Goal: Navigation & Orientation: Find specific page/section

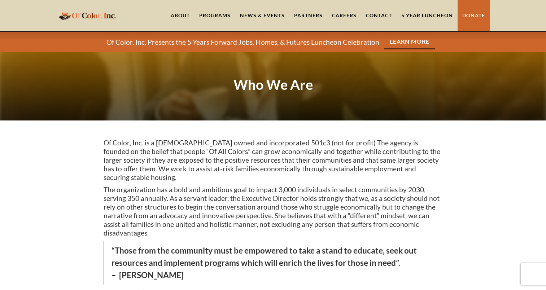
scroll to position [144, 0]
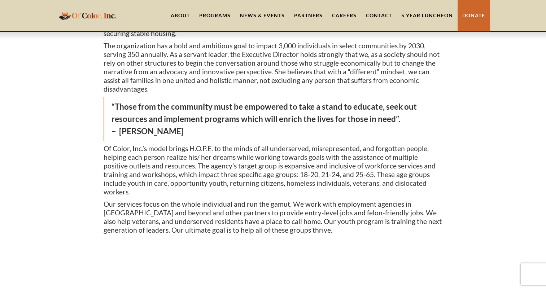
click at [428, 16] on link "5 Year Luncheon" at bounding box center [426, 15] width 61 height 31
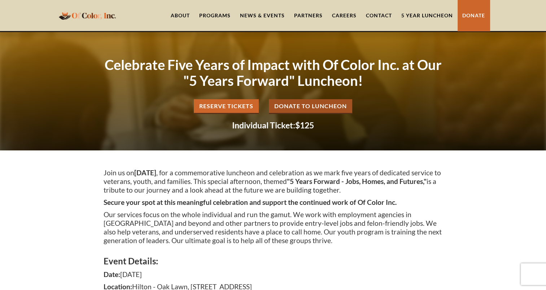
click at [182, 13] on link "About" at bounding box center [180, 15] width 29 height 31
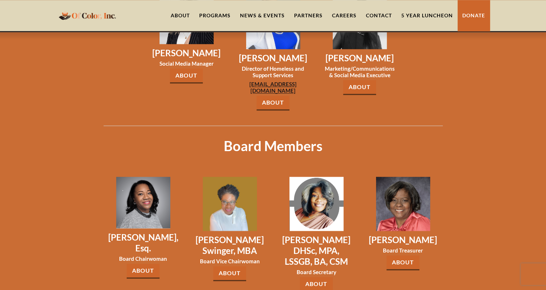
scroll to position [957, 0]
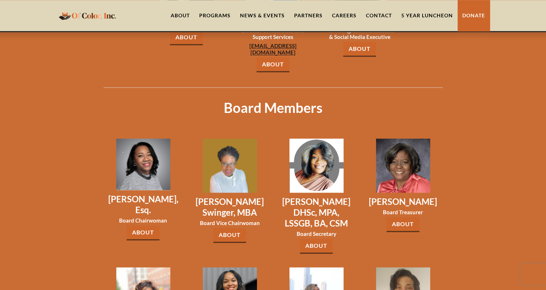
click at [327, 239] on link "About" at bounding box center [316, 246] width 33 height 15
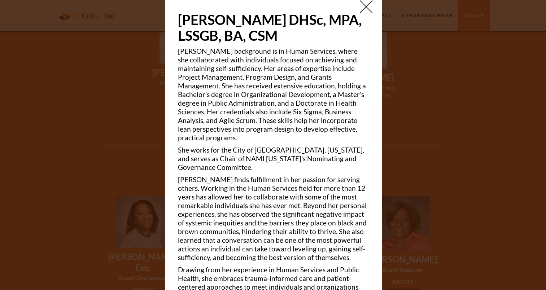
scroll to position [0, 0]
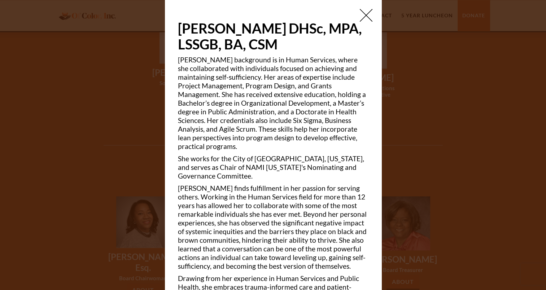
click at [360, 14] on img at bounding box center [366, 15] width 13 height 13
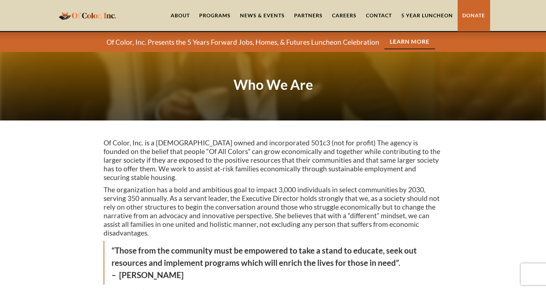
click at [437, 72] on div at bounding box center [273, 86] width 546 height 69
